Goal: Task Accomplishment & Management: Use online tool/utility

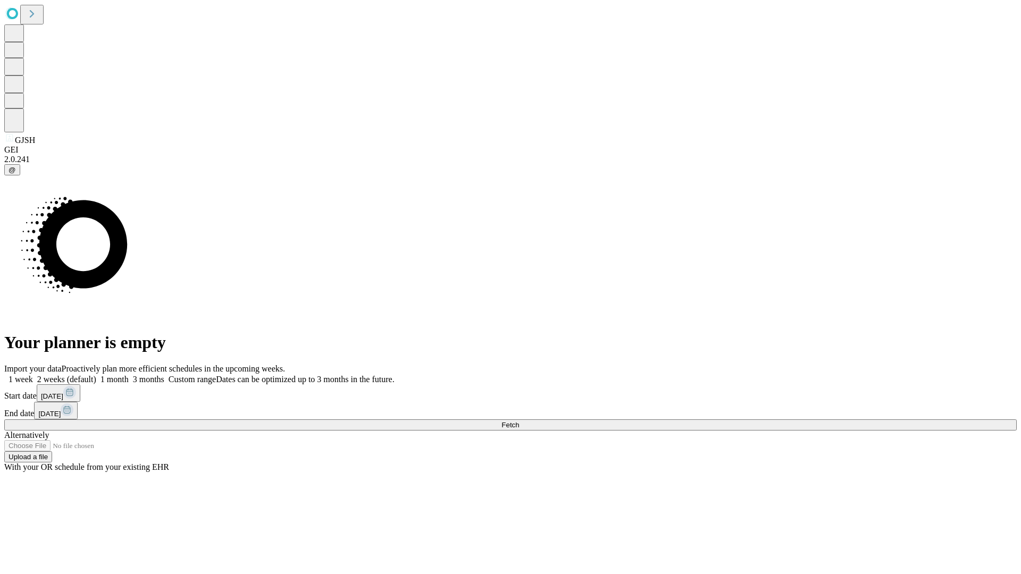
click at [519, 421] on span "Fetch" at bounding box center [511, 425] width 18 height 8
